Goal: Navigation & Orientation: Find specific page/section

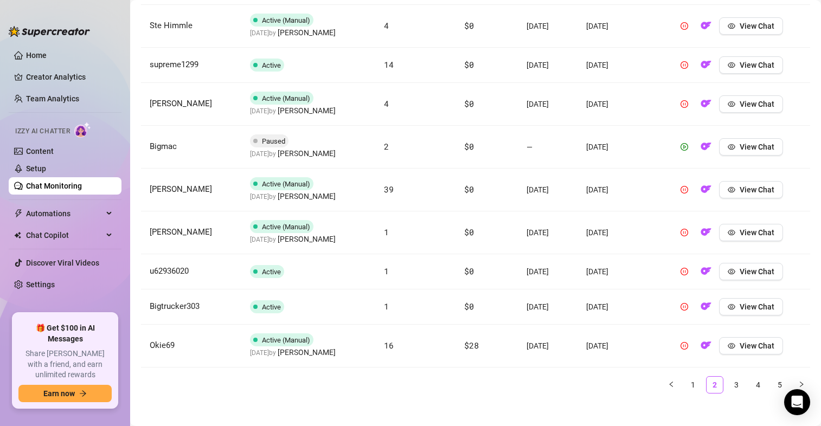
scroll to position [480, 0]
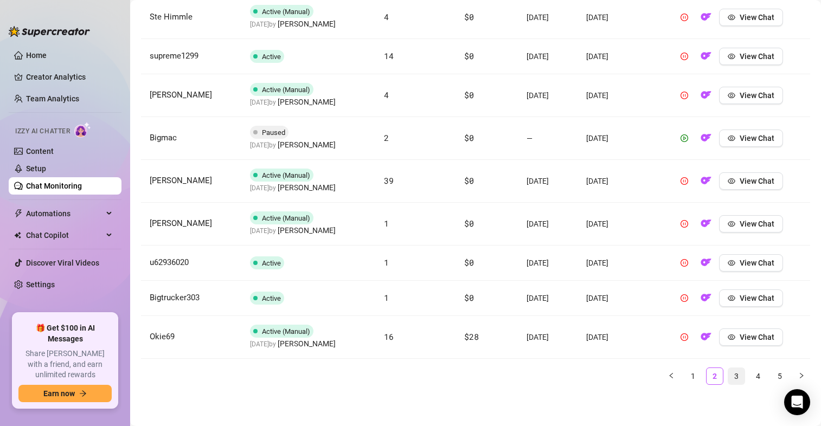
click at [728, 376] on link "3" at bounding box center [736, 376] width 16 height 16
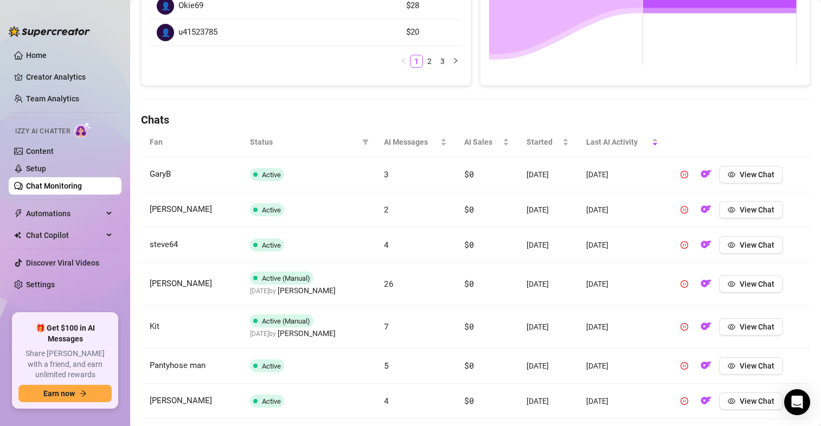
scroll to position [457, 0]
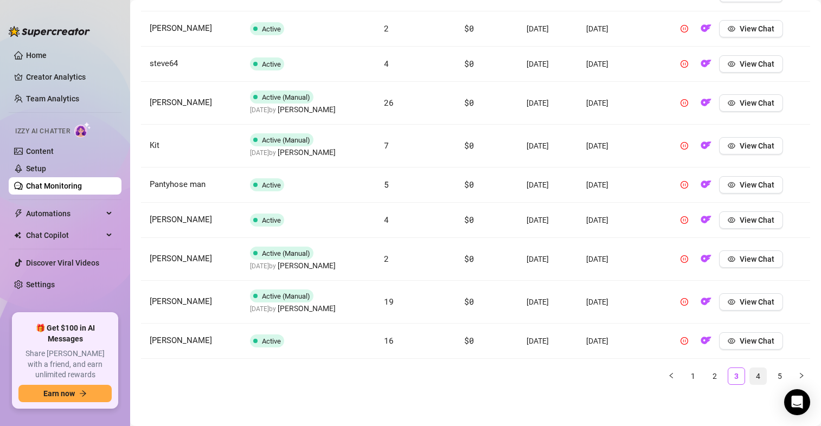
click at [750, 379] on link "4" at bounding box center [758, 376] width 16 height 16
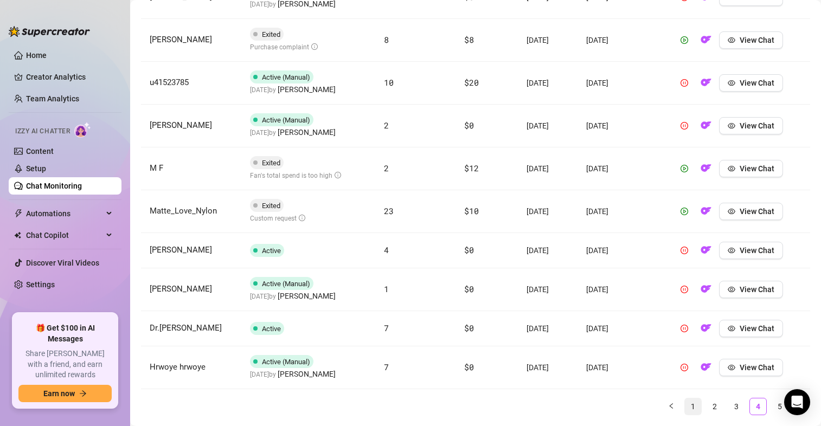
click at [685, 404] on link "1" at bounding box center [693, 406] width 16 height 16
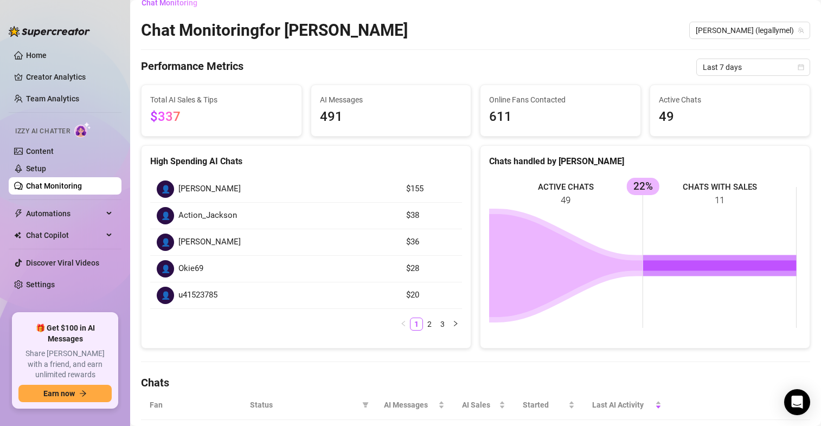
scroll to position [0, 0]
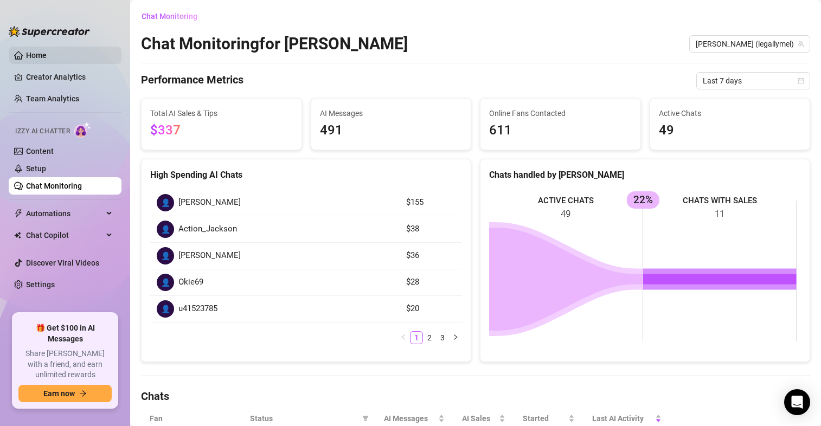
click at [26, 54] on link "Home" at bounding box center [36, 55] width 21 height 9
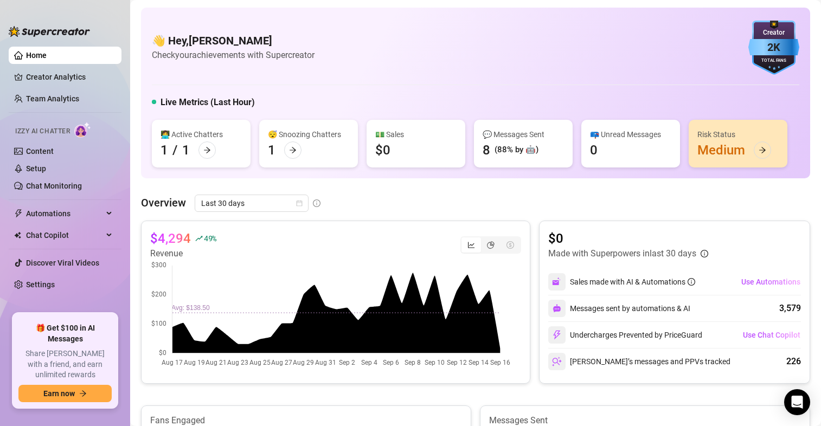
drag, startPoint x: 209, startPoint y: 270, endPoint x: 196, endPoint y: 272, distance: 13.1
click at [196, 272] on canvas at bounding box center [330, 314] width 361 height 108
click at [26, 171] on link "Setup" at bounding box center [36, 168] width 20 height 9
drag, startPoint x: 22, startPoint y: 171, endPoint x: 8, endPoint y: 146, distance: 28.6
click at [8, 146] on aside "Home Creator Analytics Team Analytics Izzy AI Chatter Content Setup Chat Monito…" at bounding box center [65, 213] width 130 height 426
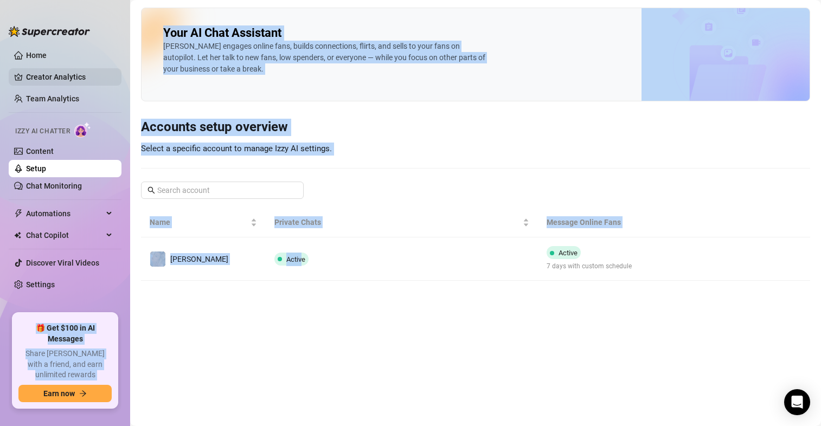
drag, startPoint x: 287, startPoint y: 249, endPoint x: 15, endPoint y: 83, distance: 318.3
click at [15, 83] on div "Home Creator Analytics Team Analytics Izzy AI Chatter Content Setup Chat Monito…" at bounding box center [410, 213] width 821 height 426
